Goal: Find specific fact: Find specific fact

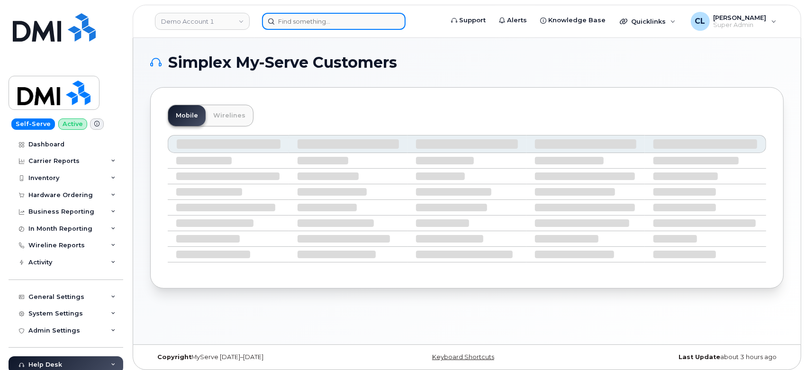
click at [311, 20] on input at bounding box center [334, 21] width 144 height 17
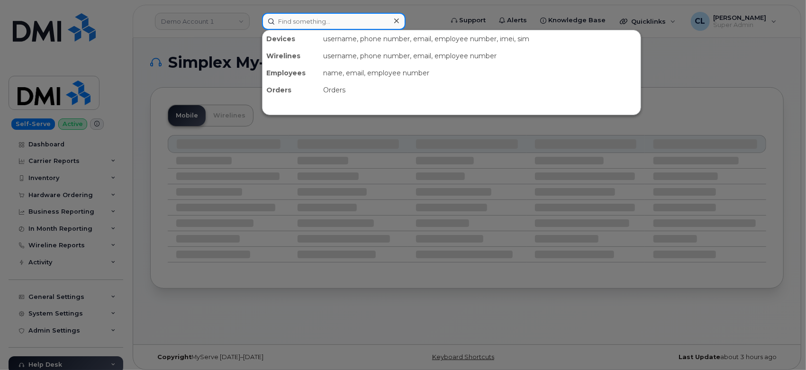
paste input "2083401044"
type input "2083401044"
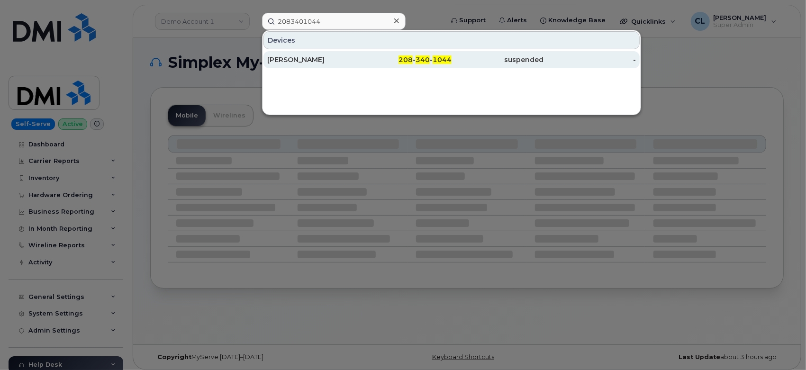
click at [335, 63] on div "[PERSON_NAME]" at bounding box center [313, 59] width 92 height 9
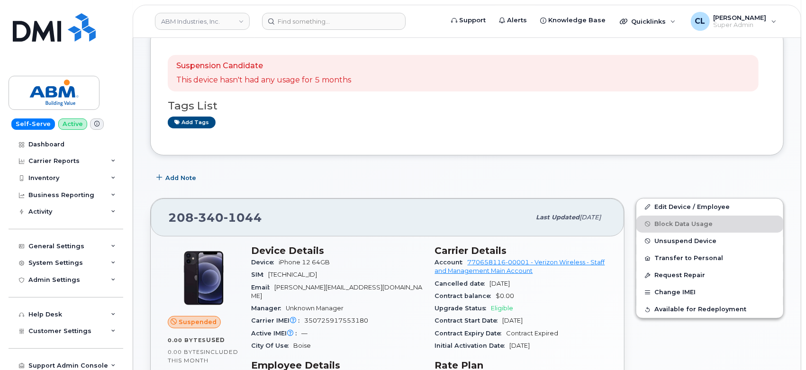
scroll to position [158, 0]
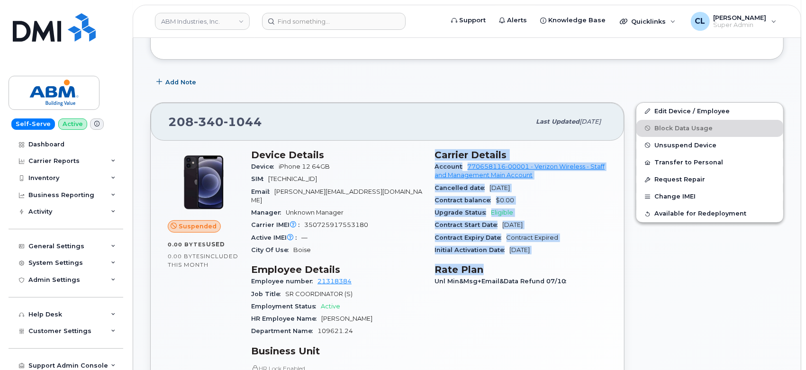
drag, startPoint x: 437, startPoint y: 152, endPoint x: 578, endPoint y: 256, distance: 175.4
click at [578, 256] on div "Carrier Details Account 770658116-00001 - Verizon Wireless - Staff and Manageme…" at bounding box center [521, 293] width 184 height 299
click at [554, 260] on div "Carrier Details Account 770658116-00001 - Verizon Wireless - Staff and Manageme…" at bounding box center [521, 293] width 184 height 299
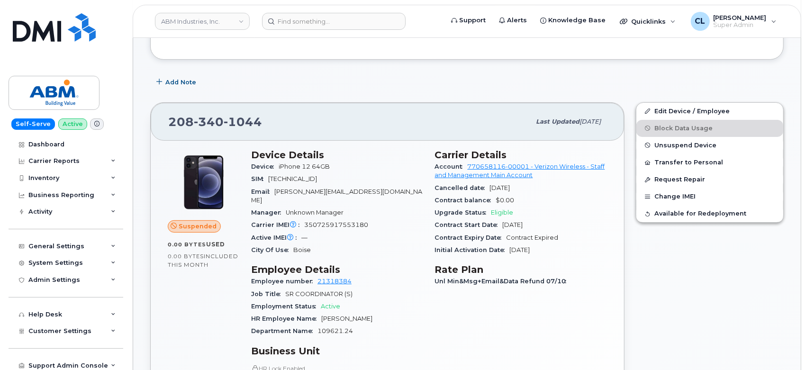
drag, startPoint x: 554, startPoint y: 252, endPoint x: 437, endPoint y: 153, distance: 153.0
click at [431, 154] on div "Carrier Details Account 770658116-00001 - Verizon Wireless - Staff and Manageme…" at bounding box center [521, 293] width 184 height 299
copy section "Carrier Details Account 770658116-00001 - Verizon Wireless - Staff and Manageme…"
